Goal: Check status: Check status

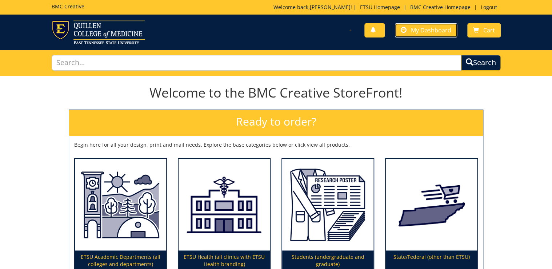
drag, startPoint x: 426, startPoint y: 33, endPoint x: 425, endPoint y: 43, distance: 9.8
click at [425, 33] on span "My Dashboard" at bounding box center [431, 30] width 40 height 8
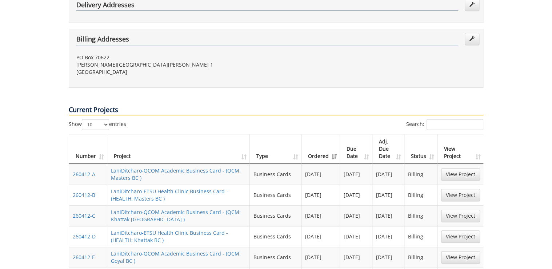
scroll to position [407, 0]
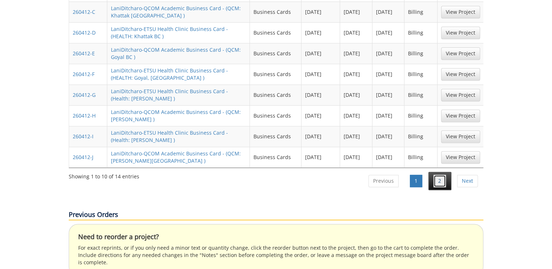
click at [438, 175] on link "2" at bounding box center [439, 181] width 12 height 12
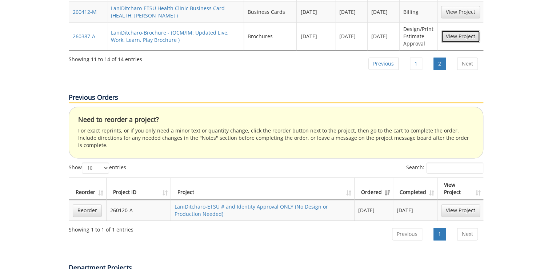
click at [456, 30] on link "View Project" at bounding box center [460, 36] width 39 height 12
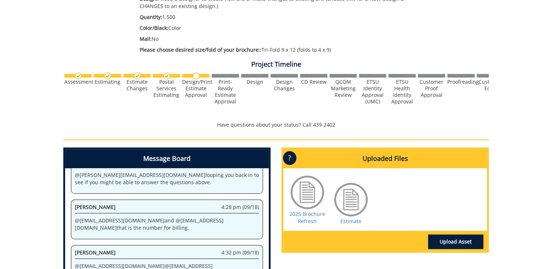
scroll to position [204, 0]
